Goal: Browse casually: Explore the website without a specific task or goal

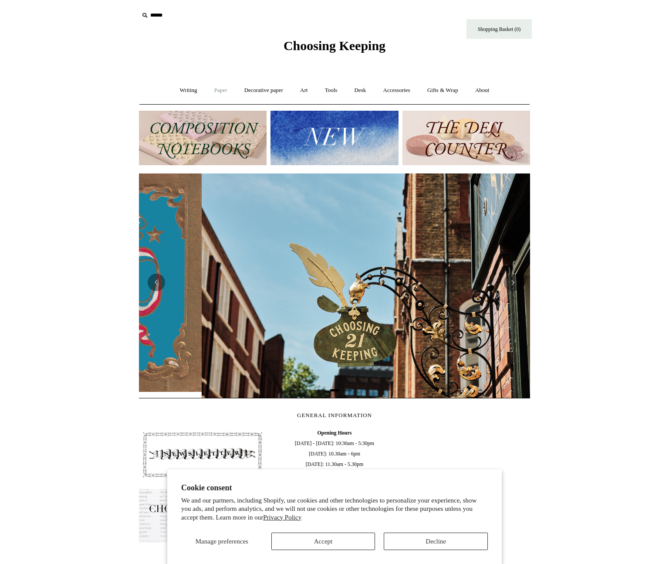
scroll to position [0, 391]
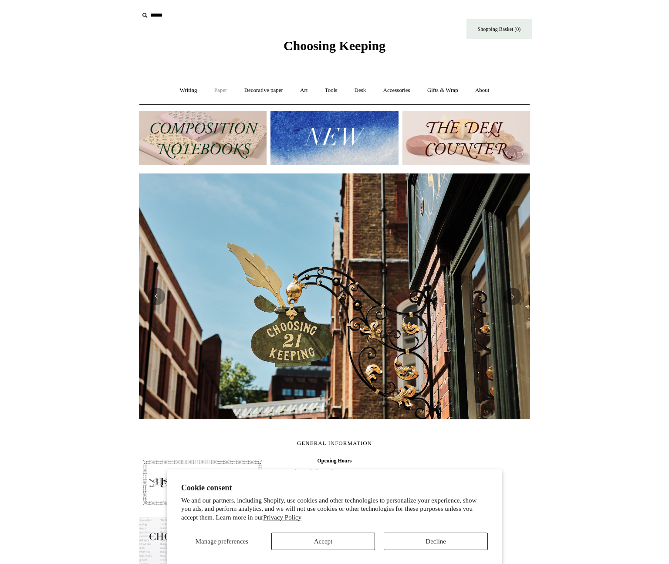
click at [213, 91] on link "Paper +" at bounding box center [220, 90] width 29 height 23
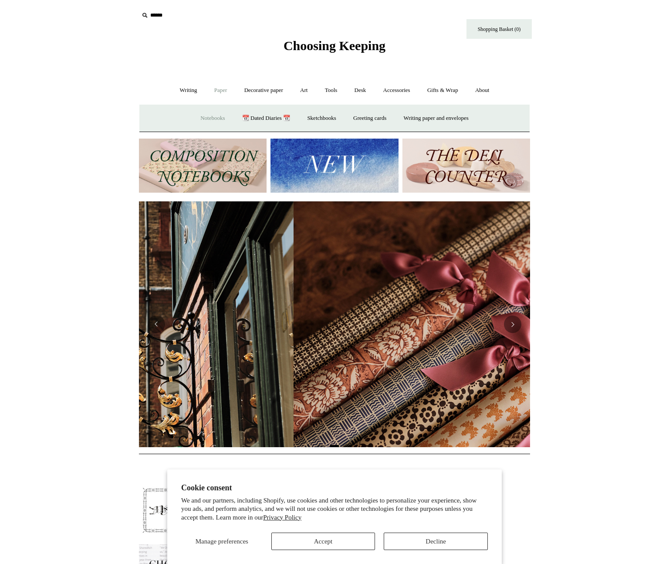
click at [210, 122] on link "Notebooks +" at bounding box center [213, 118] width 40 height 23
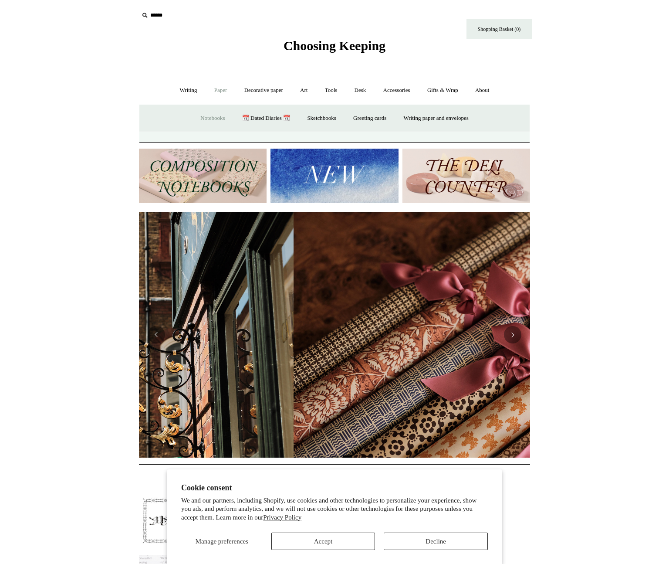
scroll to position [0, 782]
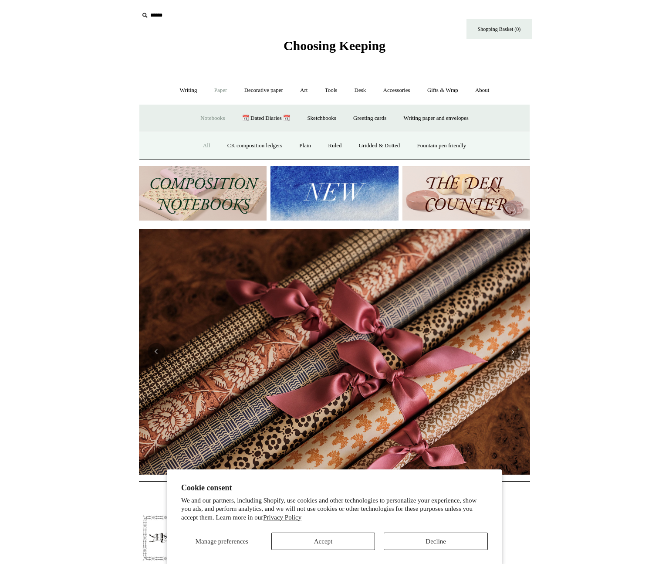
click at [196, 146] on link "All" at bounding box center [206, 145] width 23 height 23
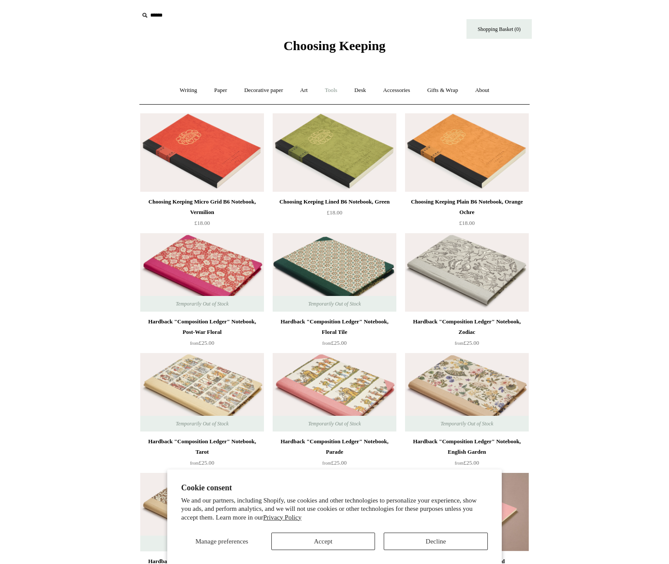
click at [330, 91] on link "Tools +" at bounding box center [331, 90] width 28 height 23
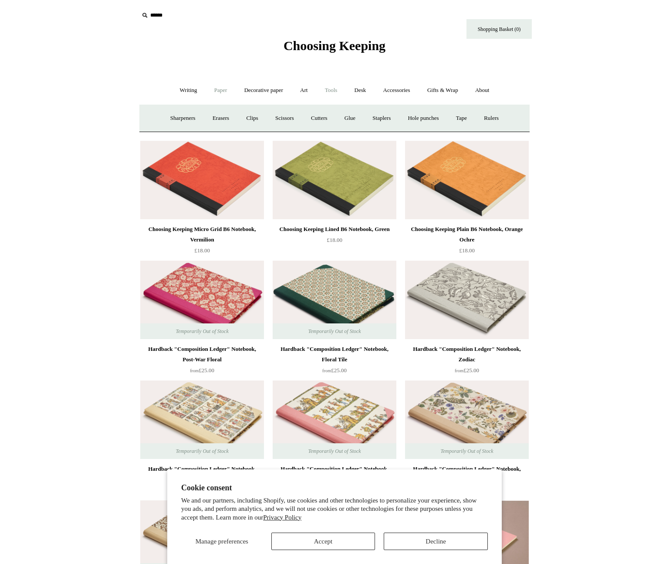
click at [214, 92] on link "Paper +" at bounding box center [220, 90] width 29 height 23
click at [258, 117] on link "📆 Dated Diaries 📆" at bounding box center [266, 118] width 64 height 23
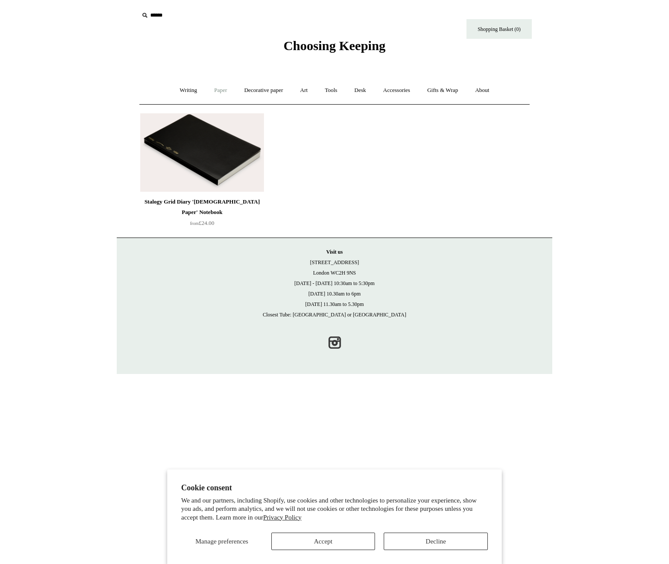
click at [217, 90] on link "Paper +" at bounding box center [220, 90] width 29 height 23
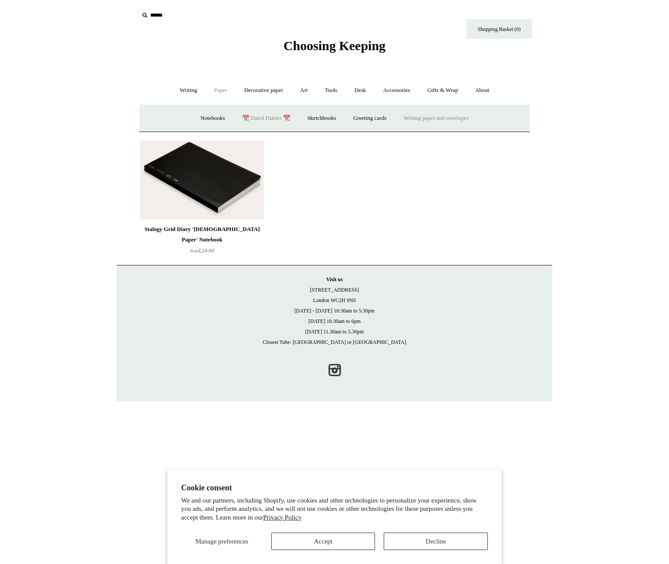
click at [420, 116] on link "Writing paper and envelopes +" at bounding box center [436, 118] width 81 height 23
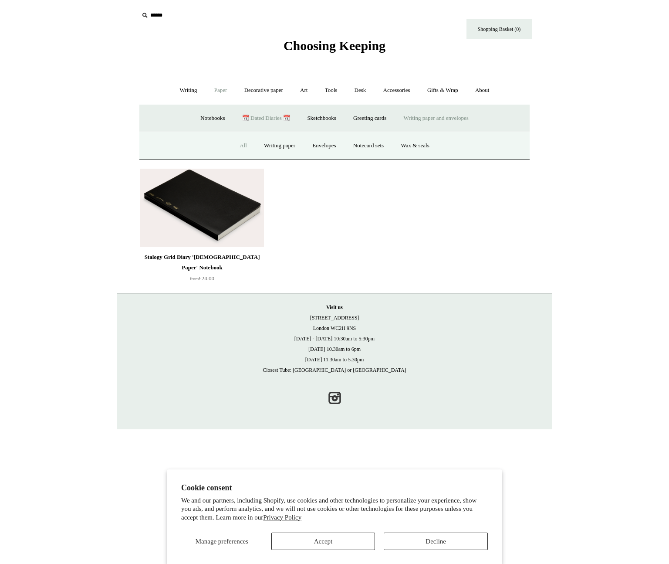
click at [239, 144] on link "All" at bounding box center [243, 145] width 23 height 23
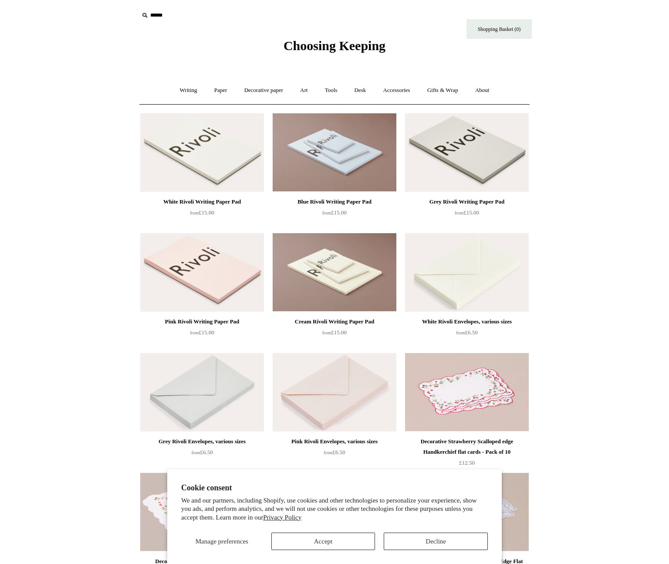
click at [322, 47] on span "Choosing Keeping" at bounding box center [335, 45] width 102 height 14
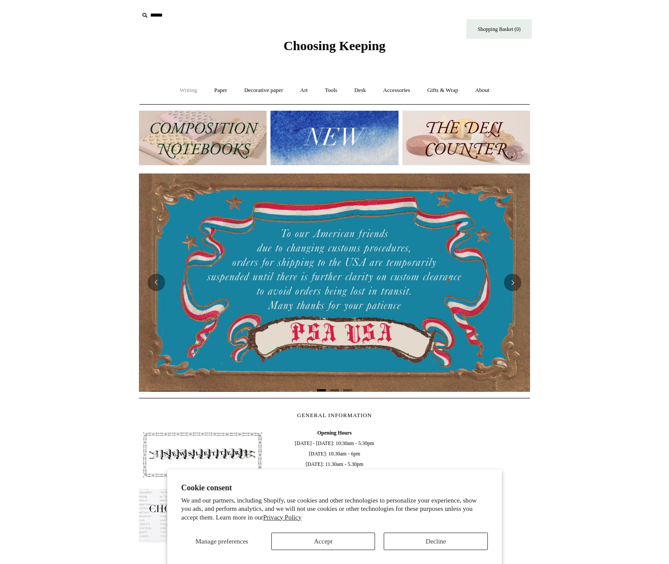
click at [184, 90] on link "Writing +" at bounding box center [188, 90] width 33 height 23
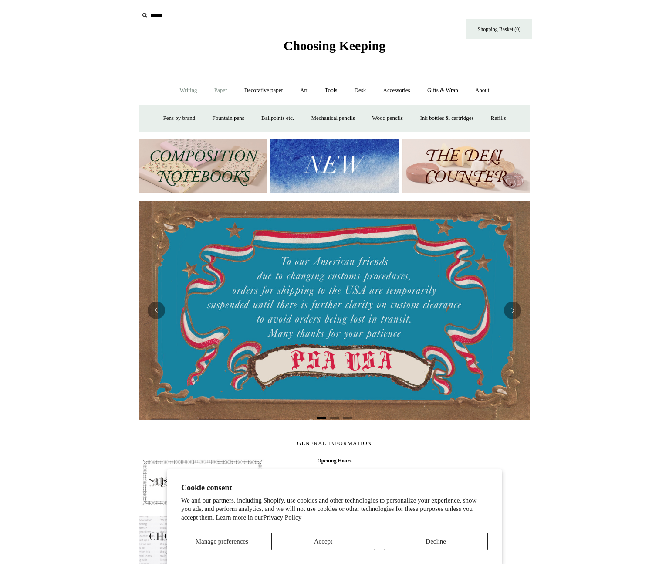
click at [209, 90] on link "Paper +" at bounding box center [220, 90] width 29 height 23
click at [190, 91] on link "Writing +" at bounding box center [188, 90] width 33 height 23
click at [171, 119] on link "Pens by brand +" at bounding box center [180, 118] width 48 height 23
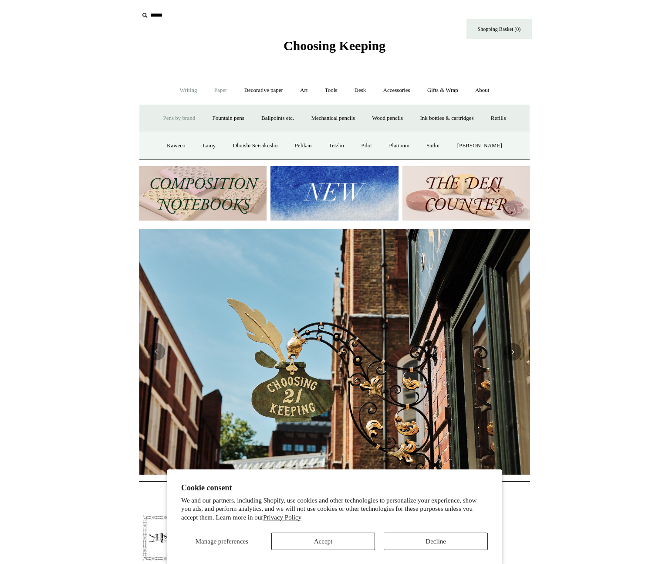
scroll to position [0, 391]
click at [219, 94] on link "Paper +" at bounding box center [220, 90] width 29 height 23
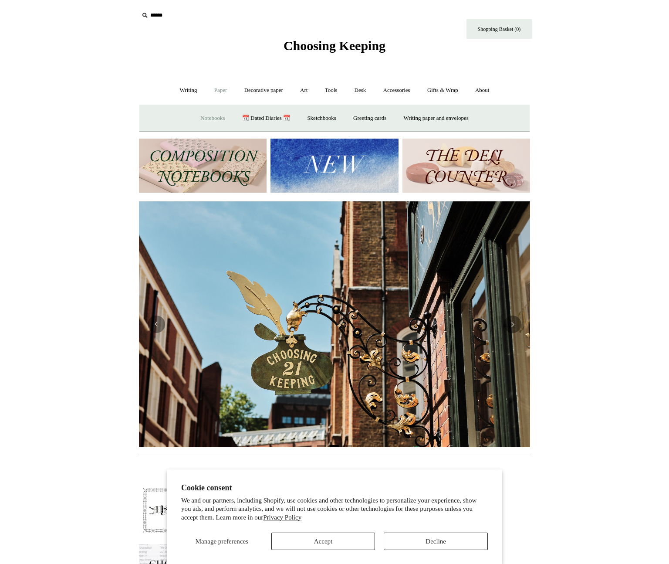
click at [213, 117] on link "Notebooks +" at bounding box center [213, 118] width 40 height 23
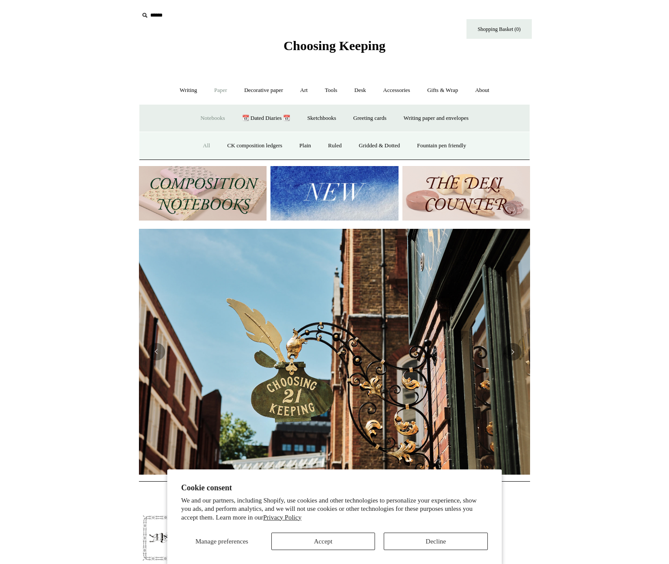
click at [200, 146] on link "All" at bounding box center [206, 145] width 23 height 23
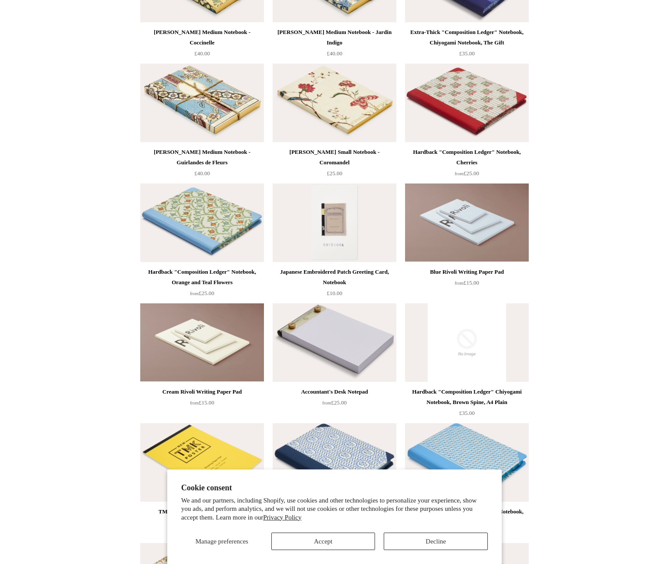
scroll to position [4979, 0]
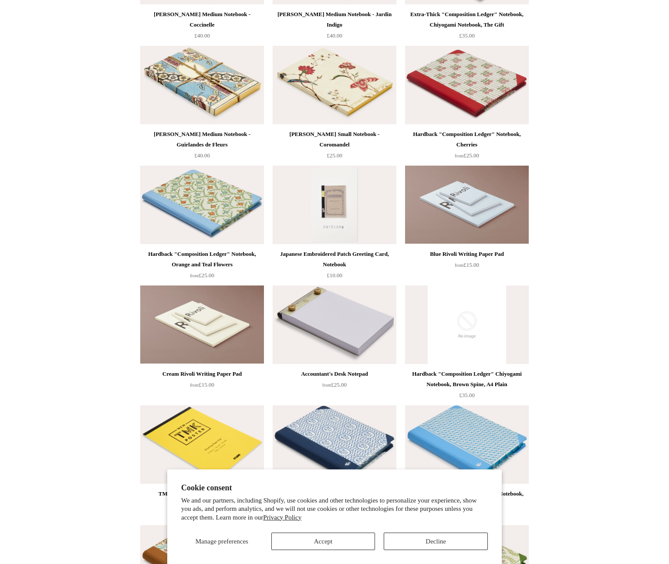
click at [470, 435] on img at bounding box center [467, 444] width 124 height 78
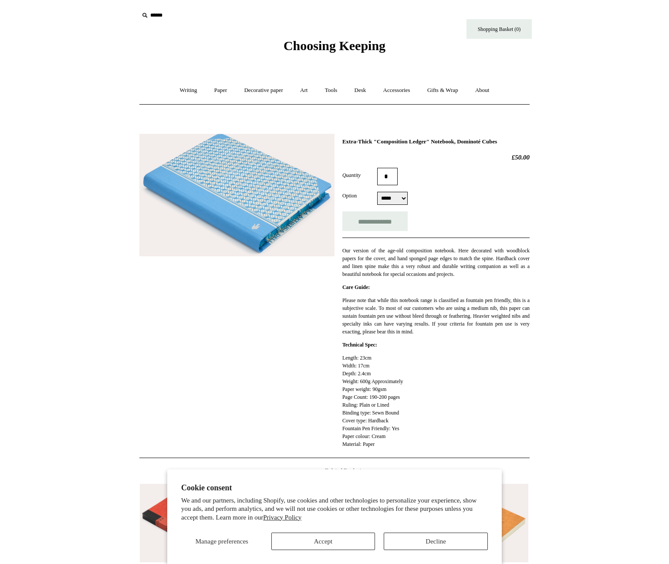
click at [395, 197] on select "***** *****" at bounding box center [392, 198] width 30 height 13
click at [377, 193] on select "***** *****" at bounding box center [392, 198] width 30 height 13
click at [399, 198] on select "***** *****" at bounding box center [392, 198] width 30 height 13
select select "*****"
click at [377, 193] on select "***** *****" at bounding box center [392, 198] width 30 height 13
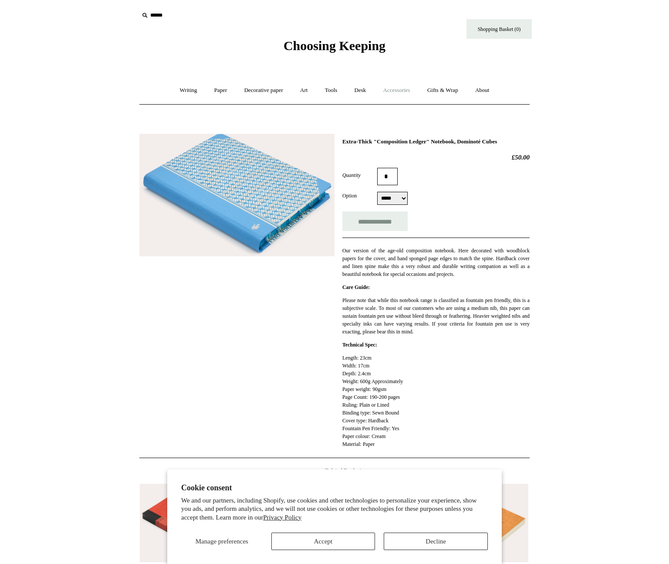
click at [409, 88] on link "Accessories +" at bounding box center [397, 90] width 43 height 23
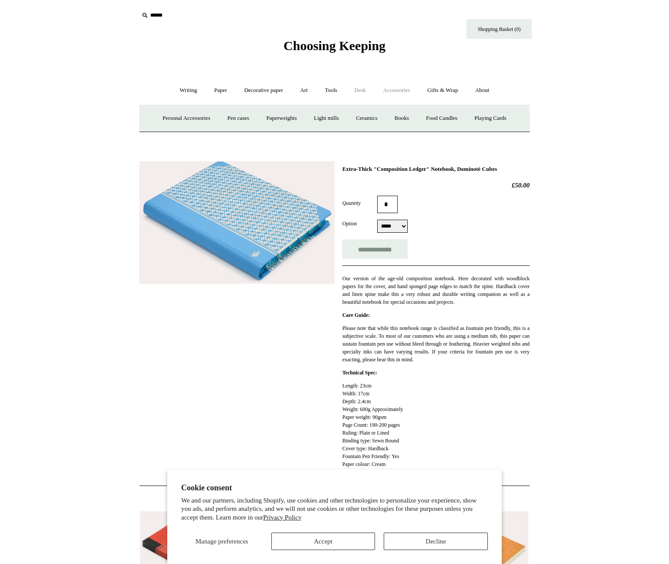
click at [359, 89] on link "Desk +" at bounding box center [360, 90] width 27 height 23
click at [327, 91] on link "Tools +" at bounding box center [331, 90] width 28 height 23
click at [305, 92] on link "Art +" at bounding box center [303, 90] width 23 height 23
click at [328, 91] on link "Tools +" at bounding box center [331, 90] width 28 height 23
click at [313, 91] on link "Art +" at bounding box center [303, 90] width 23 height 23
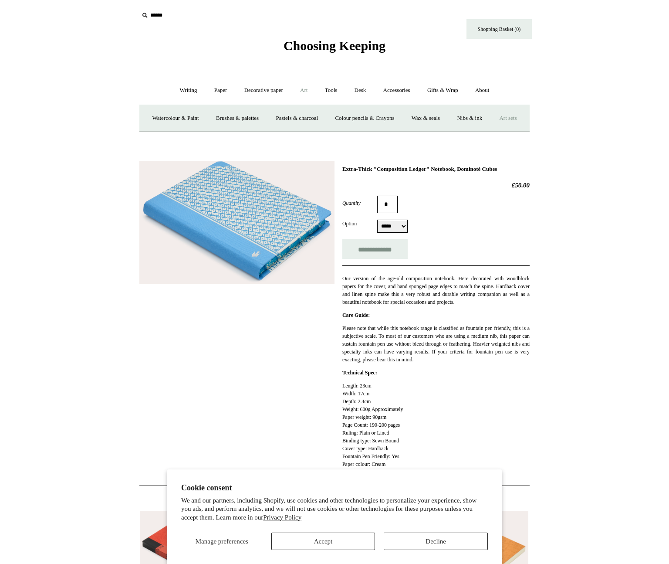
click at [491, 130] on link "Art sets" at bounding box center [507, 118] width 33 height 23
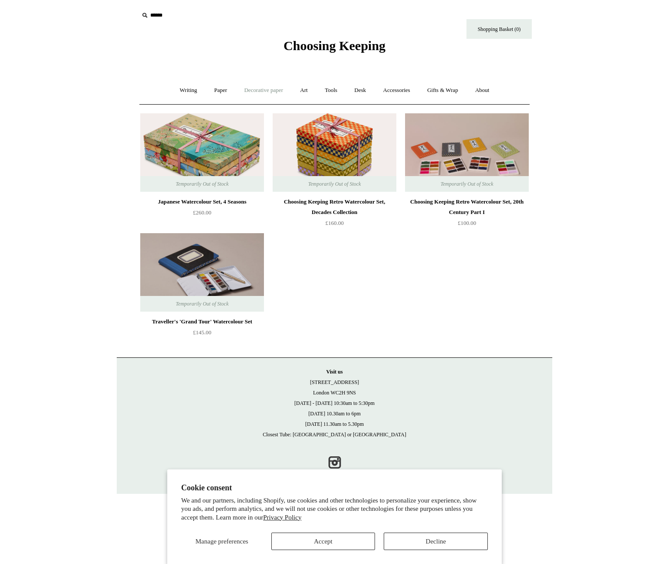
click at [268, 90] on link "Decorative paper +" at bounding box center [264, 90] width 54 height 23
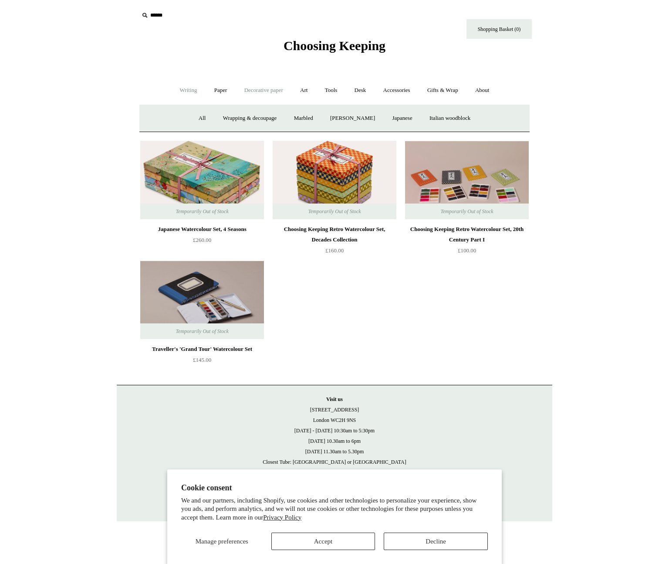
click at [180, 93] on link "Writing +" at bounding box center [188, 90] width 33 height 23
click at [179, 120] on link "Pens by brand +" at bounding box center [180, 118] width 48 height 23
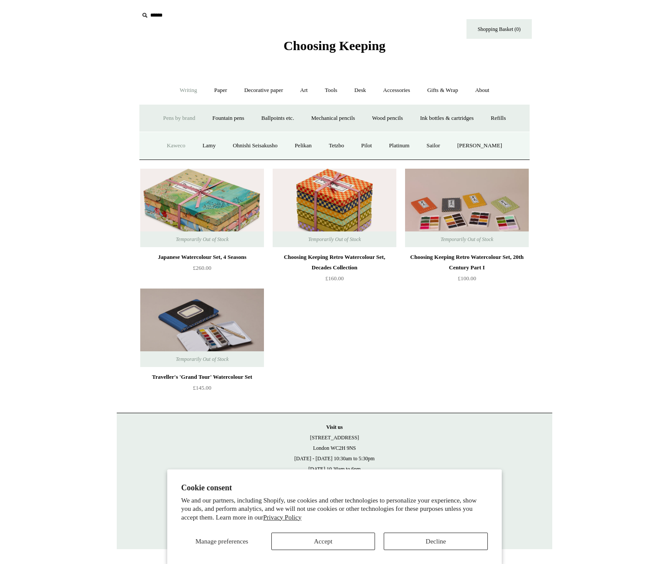
click at [173, 145] on link "Kaweco" at bounding box center [176, 145] width 34 height 23
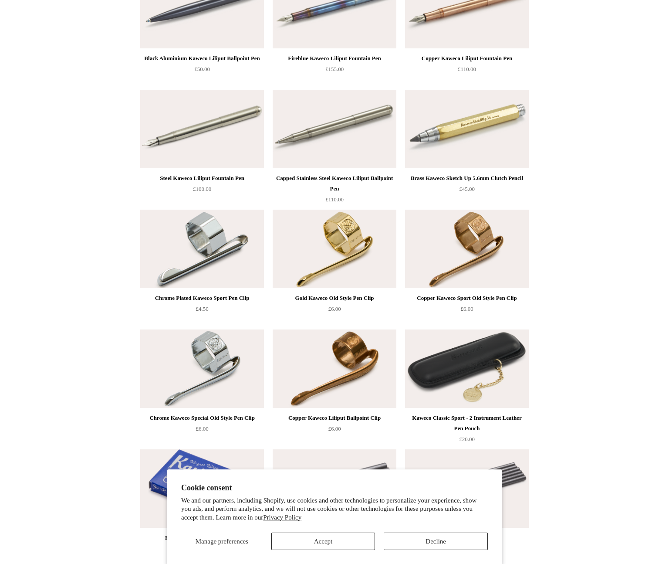
scroll to position [3523, 0]
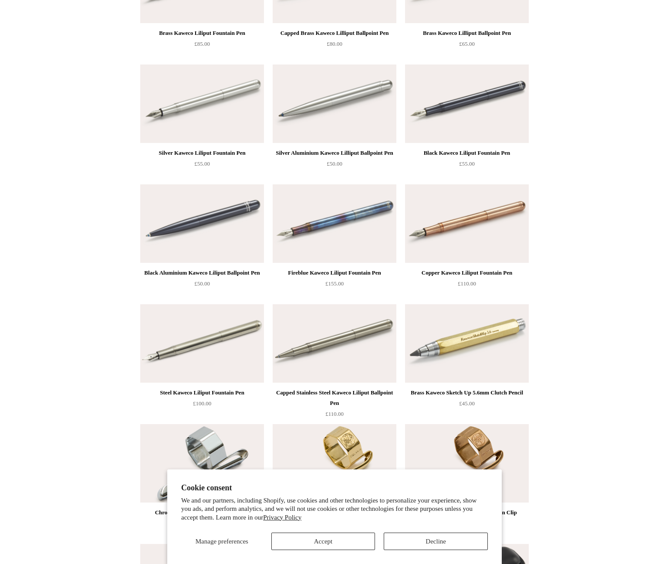
click at [444, 344] on img at bounding box center [467, 343] width 124 height 78
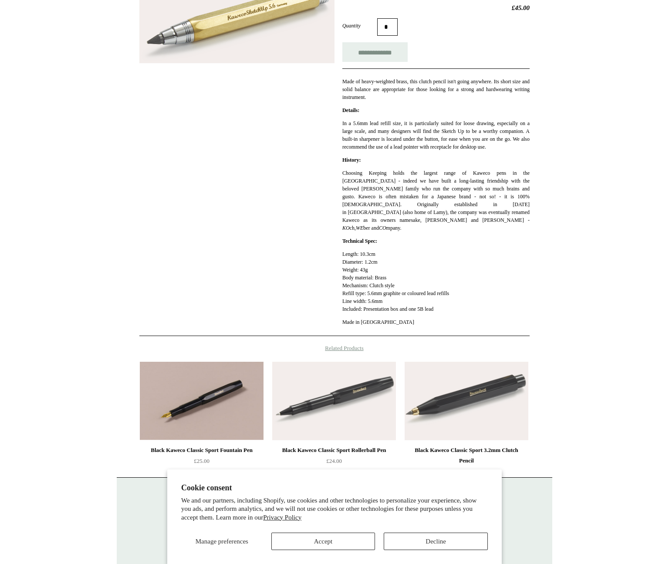
scroll to position [200, 0]
